Goal: Check status: Check status

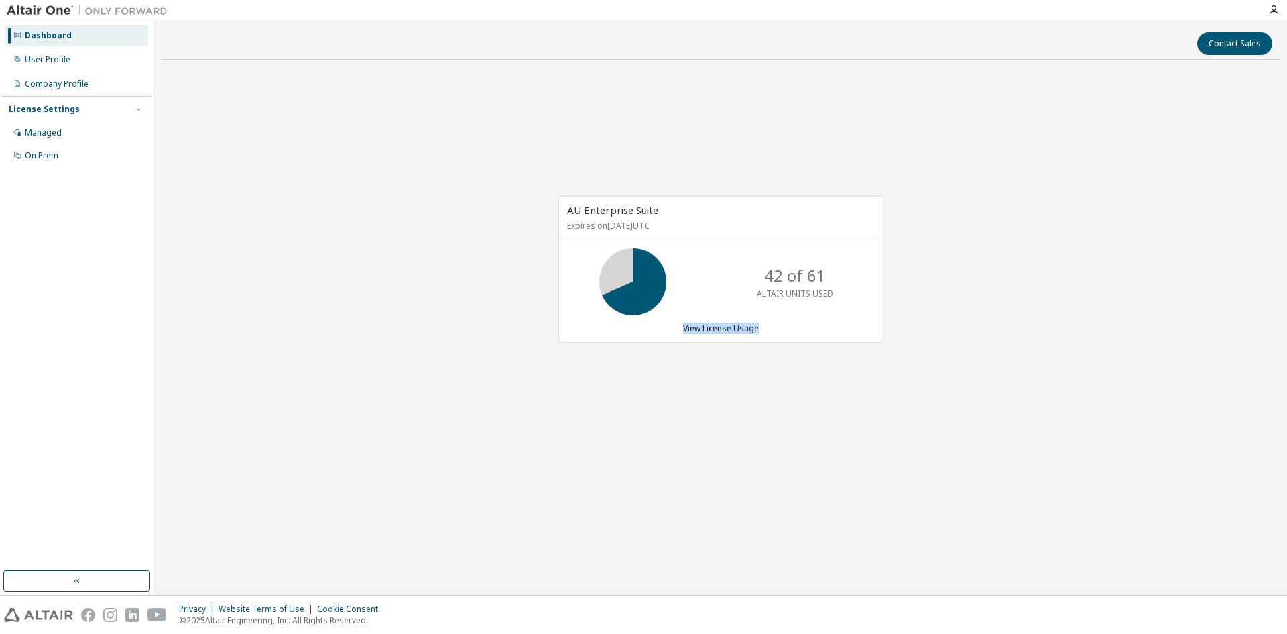
drag, startPoint x: 983, startPoint y: 345, endPoint x: 980, endPoint y: 385, distance: 40.4
click at [980, 377] on div "AU Enterprise Suite Expires on [DATE] UTC 42 of 61 ALTAIR UNITS USED View Licen…" at bounding box center [721, 276] width 1120 height 412
click at [959, 401] on div "AU Enterprise Suite Expires on [DATE] UTC 42 of 61 ALTAIR UNITS USED View Licen…" at bounding box center [721, 276] width 1120 height 412
click at [945, 389] on div "AU Enterprise Suite Expires on [DATE] UTC 42 of 61 ALTAIR UNITS USED View Licen…" at bounding box center [721, 276] width 1120 height 412
click at [798, 301] on div "42 of 61 ALTAIR UNITS USED" at bounding box center [794, 281] width 107 height 67
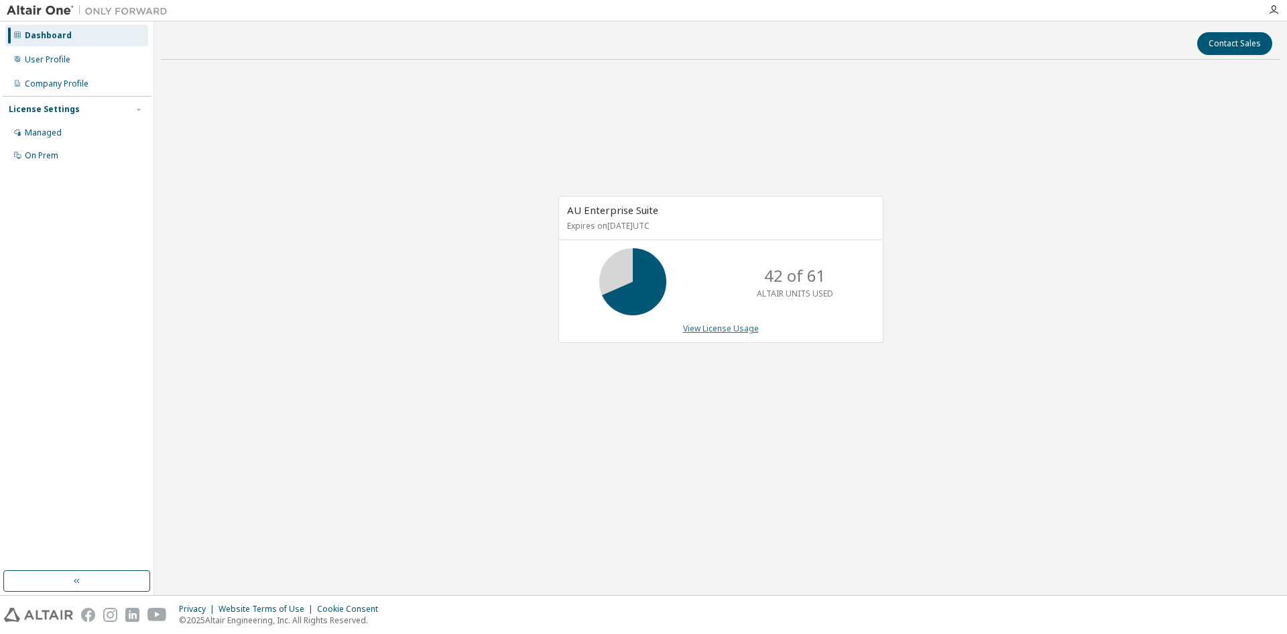
click at [744, 328] on link "View License Usage" at bounding box center [721, 327] width 76 height 11
